Goal: Information Seeking & Learning: Compare options

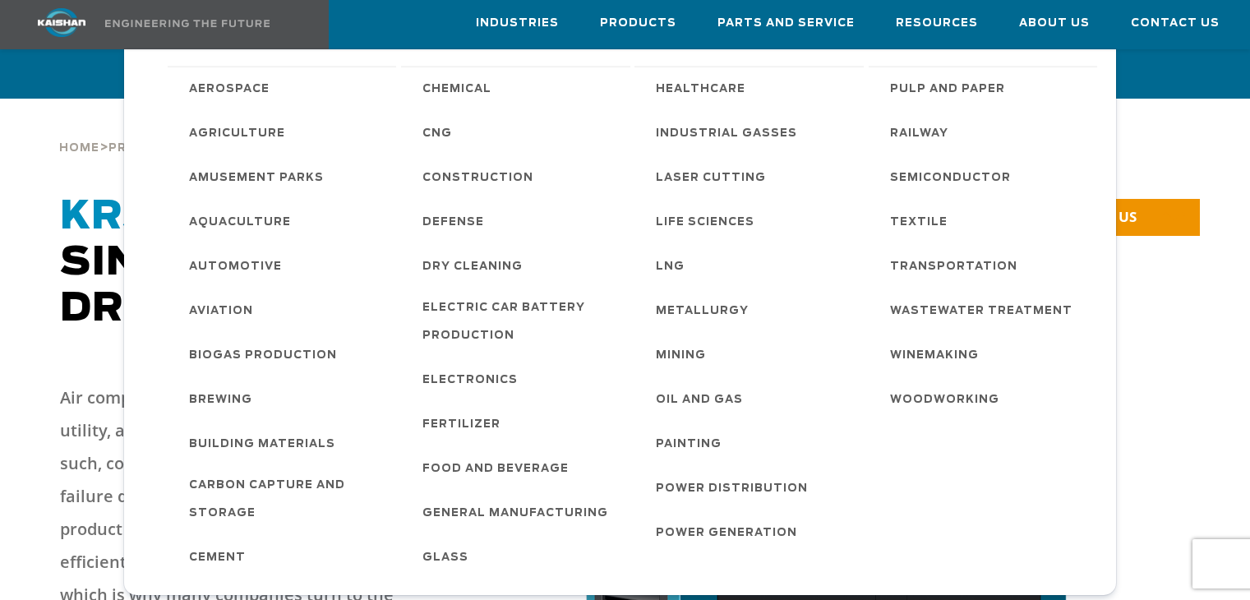
scroll to position [3370, 0]
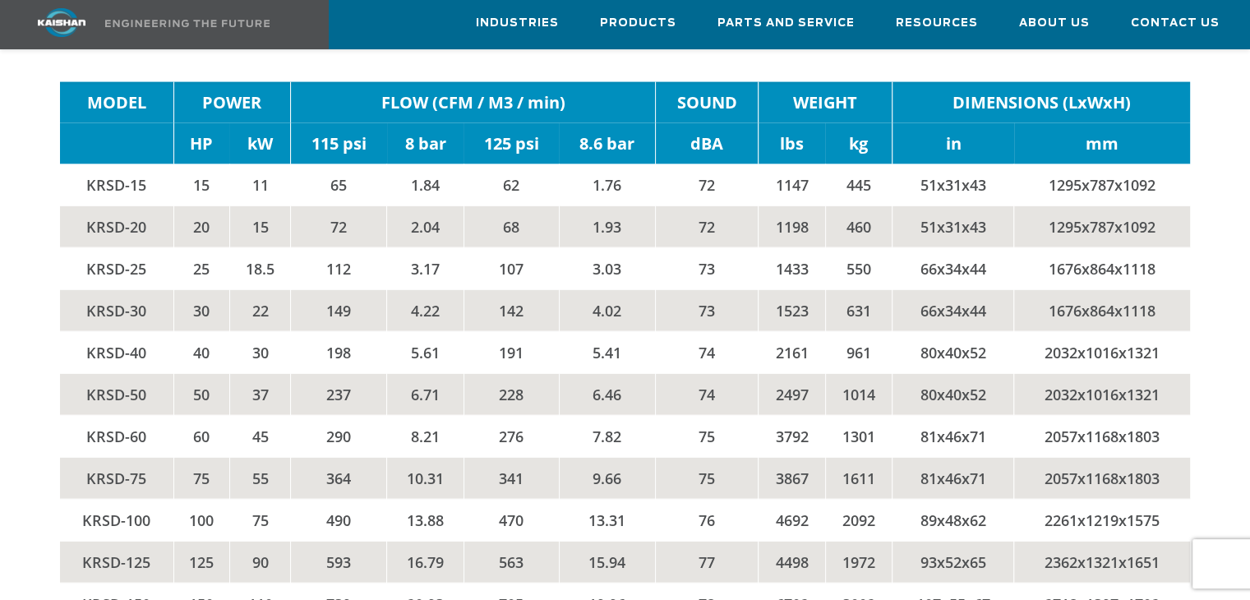
click at [535, 458] on td "341" at bounding box center [511, 479] width 95 height 42
click at [132, 374] on td "KRSD-50" at bounding box center [116, 395] width 113 height 42
click at [83, 374] on td "KRSD-50" at bounding box center [116, 395] width 113 height 42
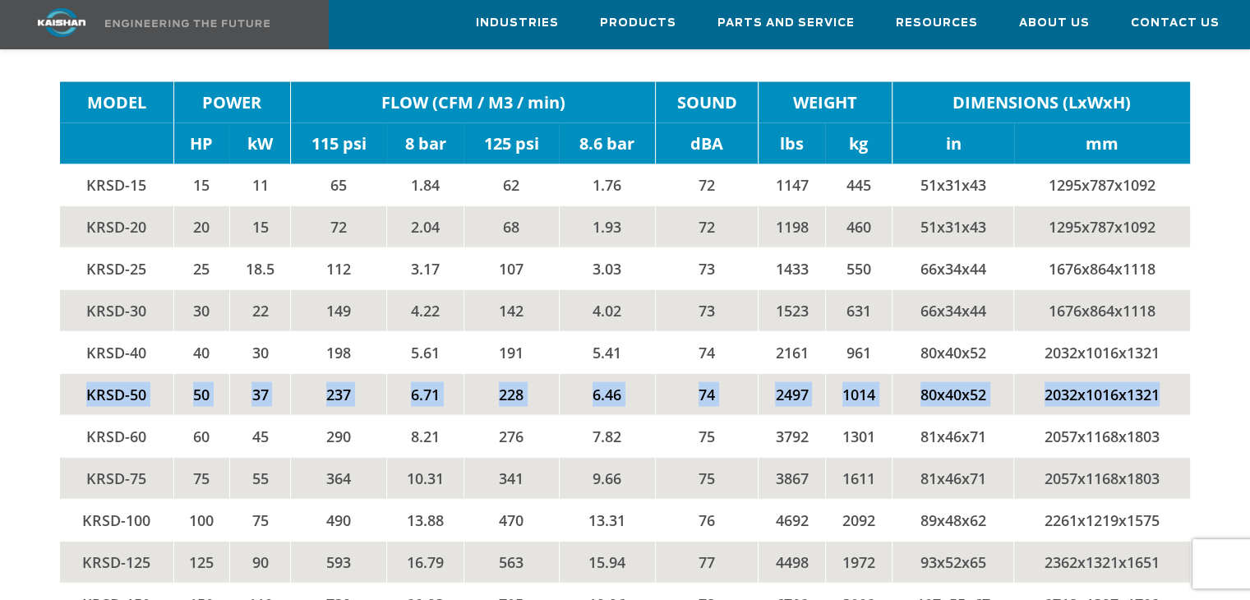
drag, startPoint x: 87, startPoint y: 366, endPoint x: 1171, endPoint y: 366, distance: 1084.2
click at [1171, 374] on tr "KRSD-50 50 37 237 6.71 228 6.46 74 2497 1014 80x40x52 2032x1016x1321" at bounding box center [625, 395] width 1130 height 42
click at [312, 376] on td "237" at bounding box center [339, 395] width 96 height 42
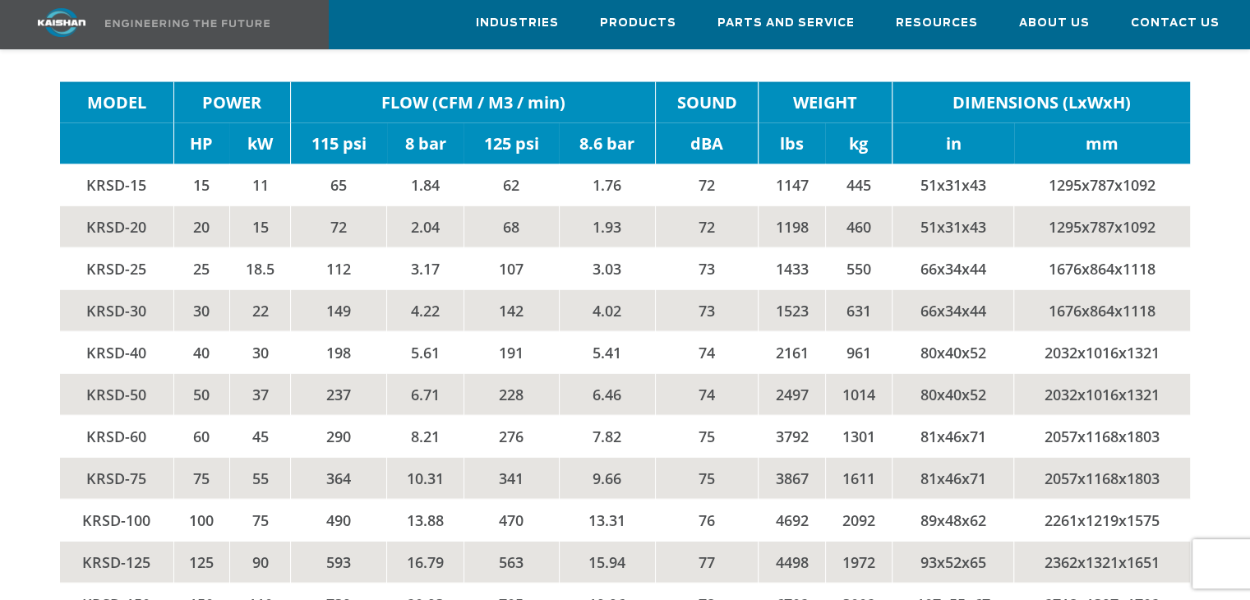
click at [105, 458] on td "KRSD-75" at bounding box center [116, 479] width 113 height 42
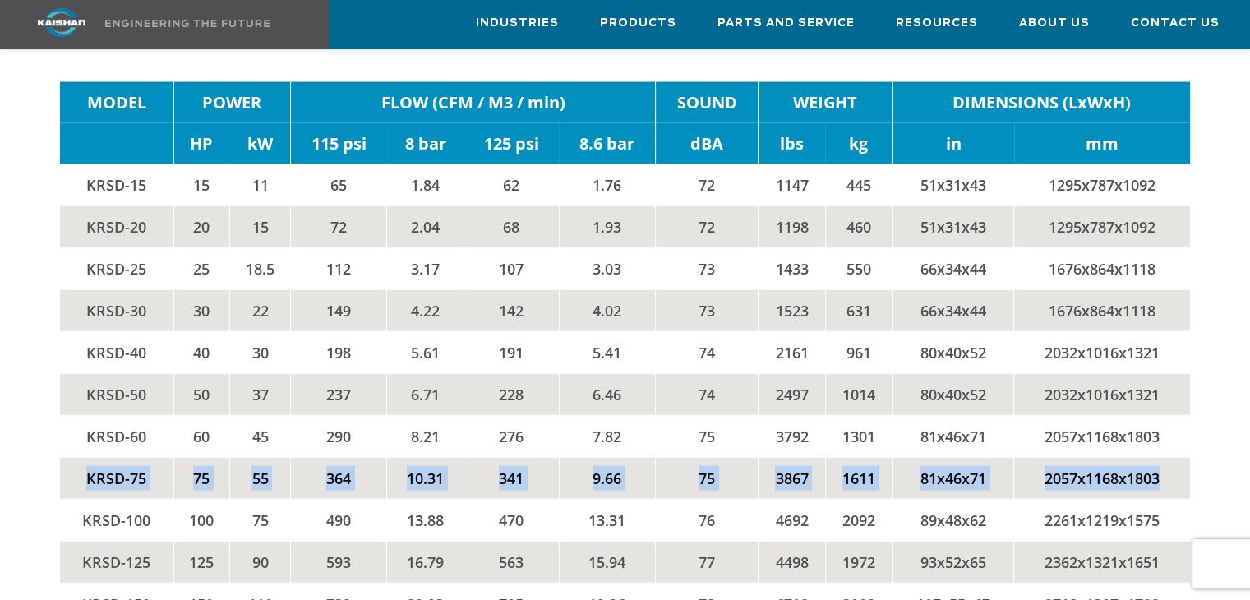
drag, startPoint x: 89, startPoint y: 443, endPoint x: 1158, endPoint y: 446, distance: 1069.4
click at [1158, 458] on tr "KRSD-75 75 55 364 10.31 341 9.66 75 3867 1611 81x46x71 2057x1168x1803" at bounding box center [625, 479] width 1130 height 42
click at [162, 458] on td "KRSD-75" at bounding box center [116, 479] width 113 height 42
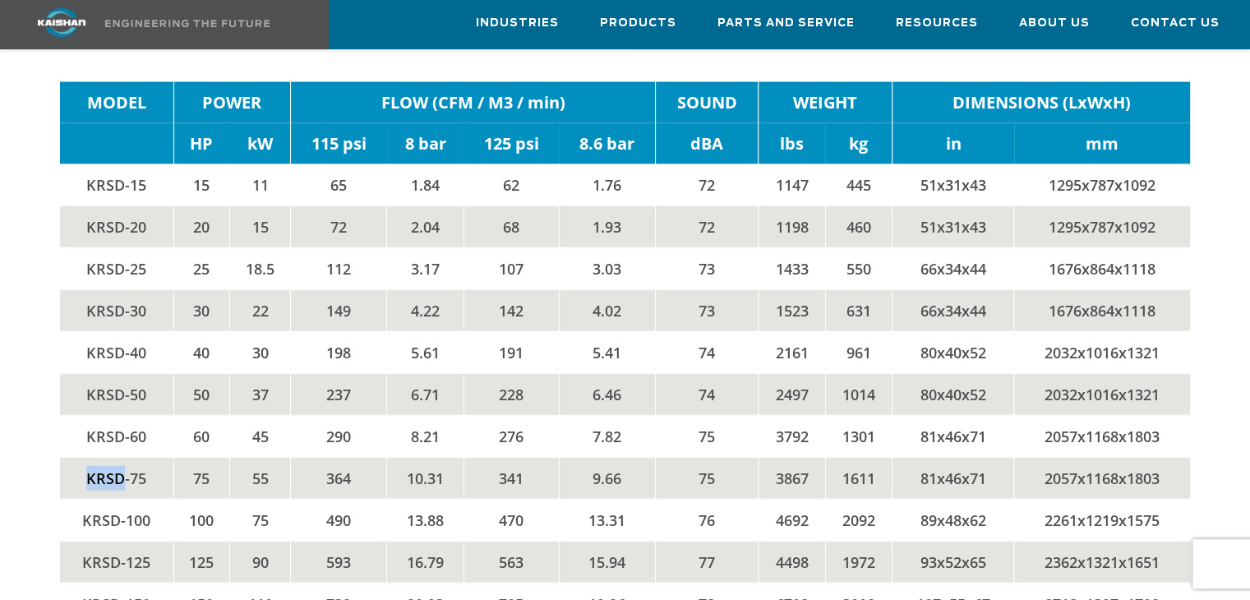
drag, startPoint x: 84, startPoint y: 449, endPoint x: 125, endPoint y: 449, distance: 41.1
click at [125, 458] on td "KRSD-75" at bounding box center [116, 479] width 113 height 42
click at [102, 458] on td "KRSD-75" at bounding box center [116, 479] width 113 height 42
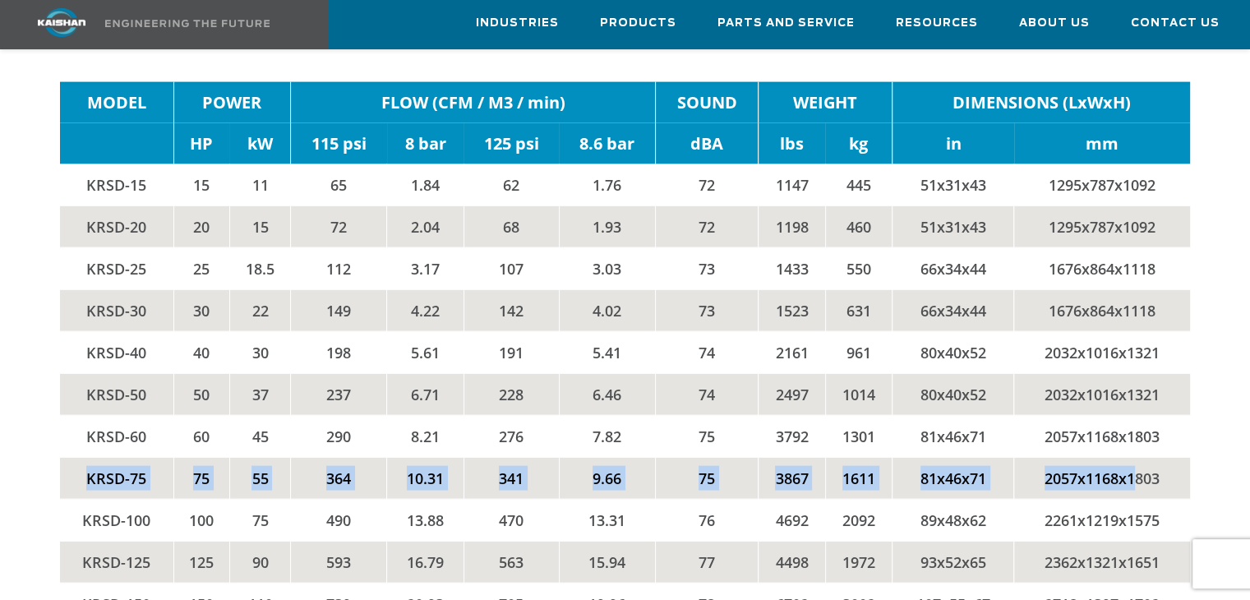
drag, startPoint x: 85, startPoint y: 444, endPoint x: 1138, endPoint y: 438, distance: 1053.0
click at [1138, 458] on tr "KRSD-75 75 55 364 10.31 341 9.66 75 3867 1611 81x46x71 2057x1168x1803" at bounding box center [625, 479] width 1130 height 42
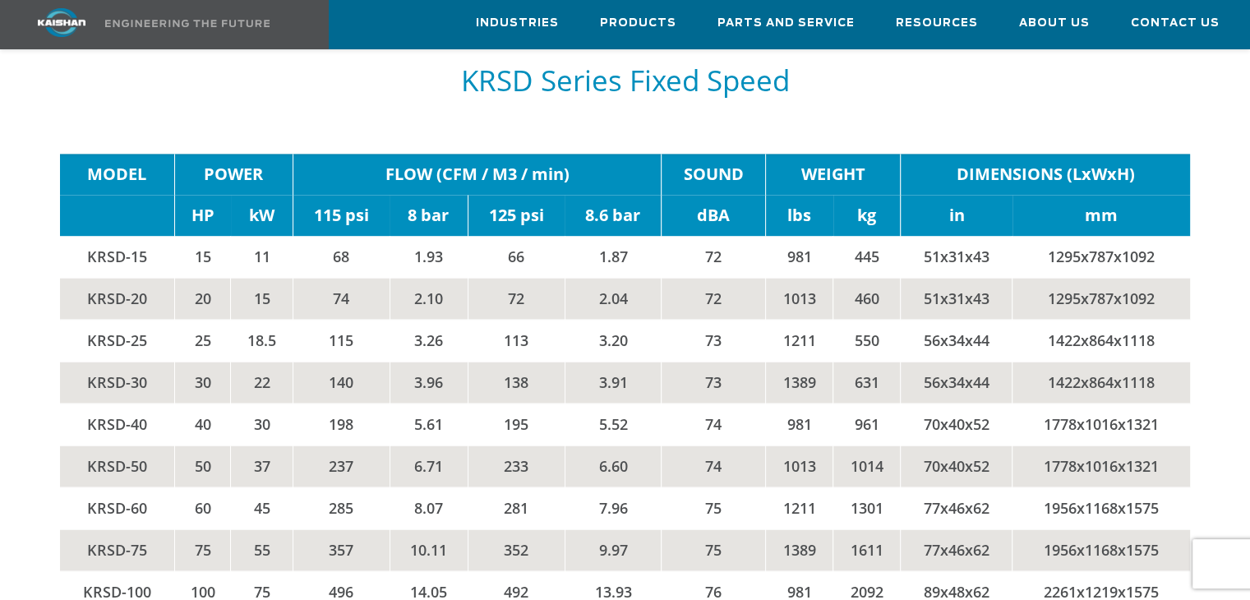
scroll to position [2466, 0]
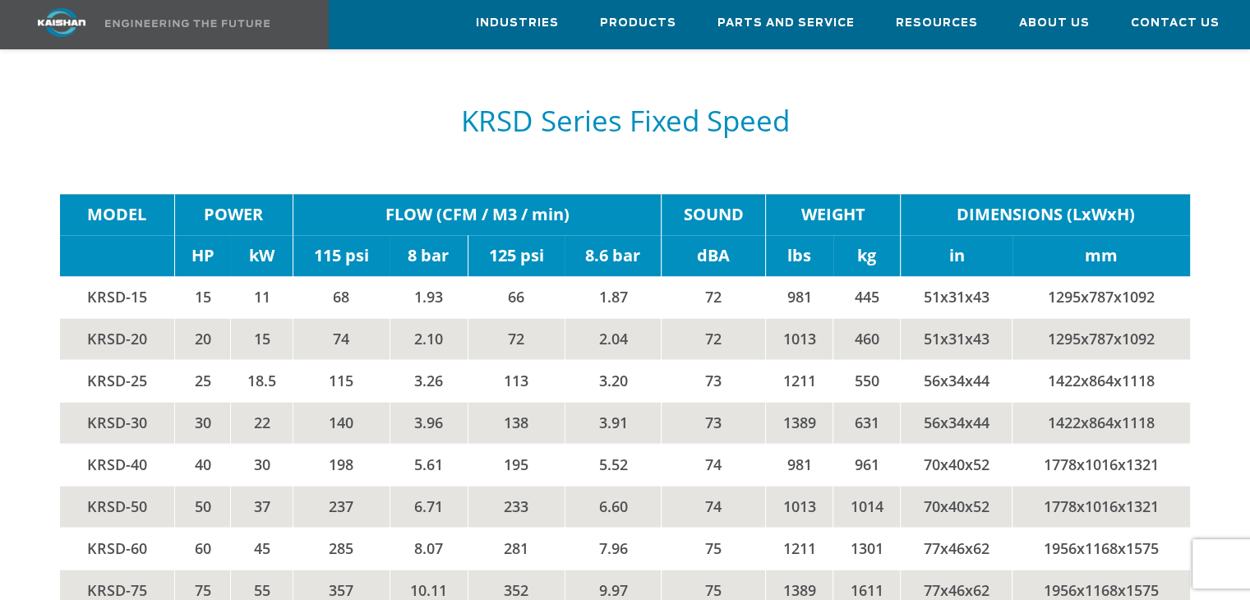
click at [645, 444] on td "5.52" at bounding box center [613, 465] width 97 height 42
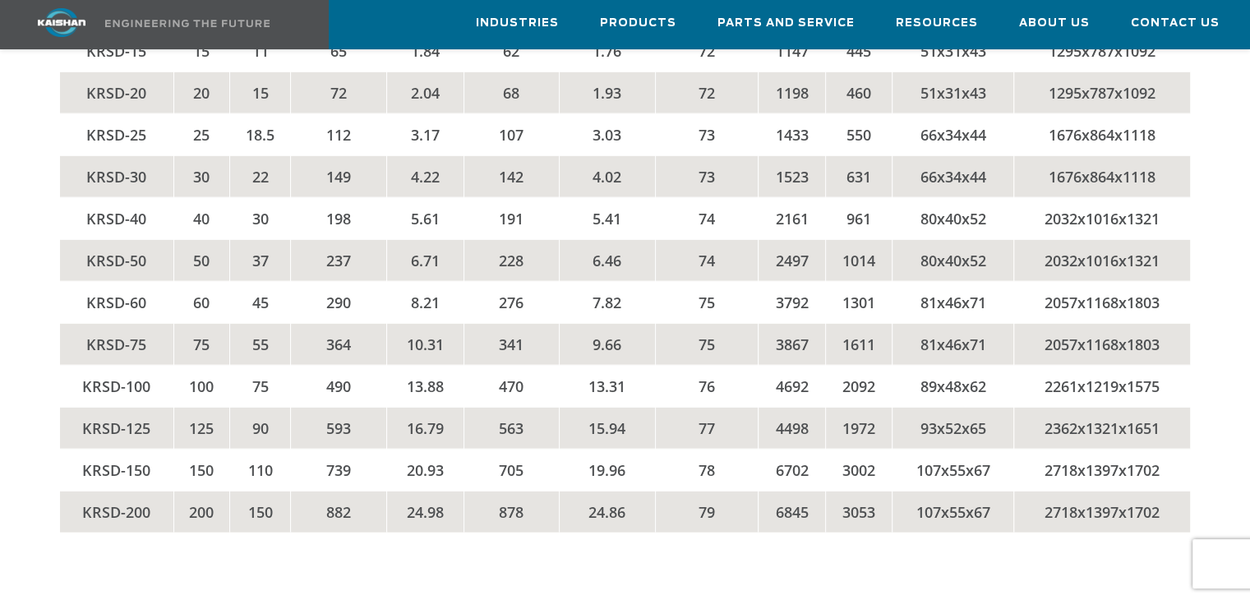
scroll to position [3452, 0]
